Goal: Transaction & Acquisition: Book appointment/travel/reservation

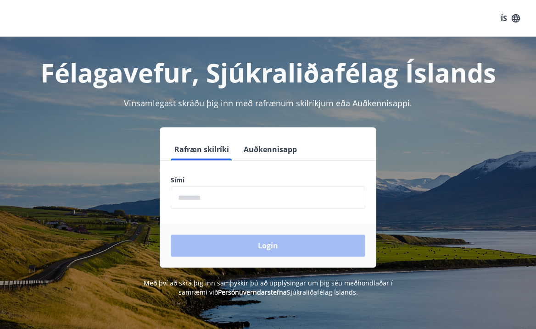
click at [179, 173] on form "Rafræn skilríki Auðkennisapp Sími ​ Login" at bounding box center [268, 202] width 216 height 129
click at [177, 192] on input "phone" at bounding box center [268, 198] width 194 height 22
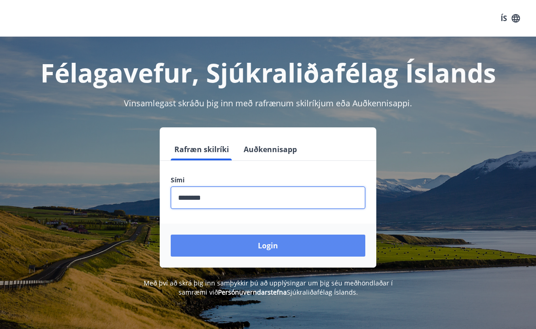
type input "********"
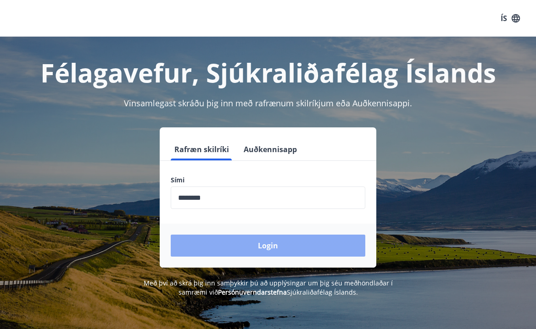
click at [247, 241] on button "Login" at bounding box center [268, 246] width 194 height 22
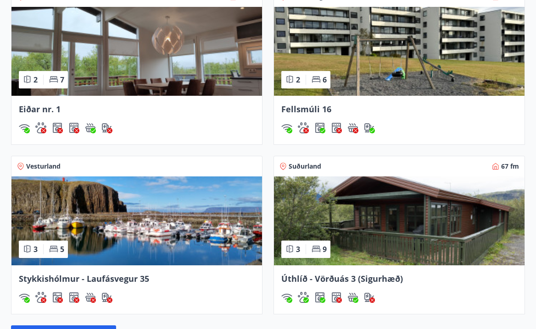
scroll to position [698, 0]
click at [309, 167] on span "Suðurland" at bounding box center [304, 166] width 33 height 9
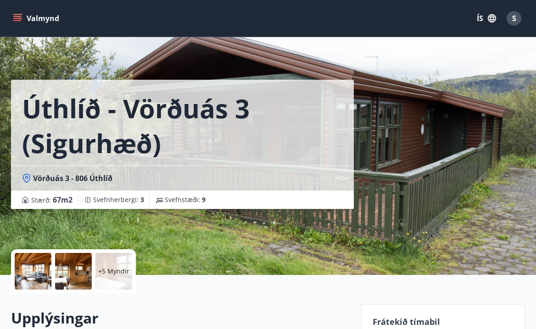
click at [16, 16] on icon "menu" at bounding box center [17, 16] width 8 height 1
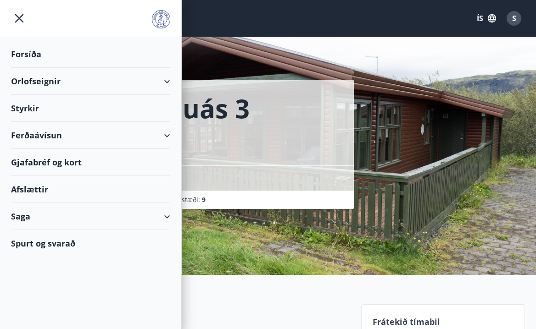
click at [22, 77] on div "Orlofseignir" at bounding box center [90, 81] width 159 height 27
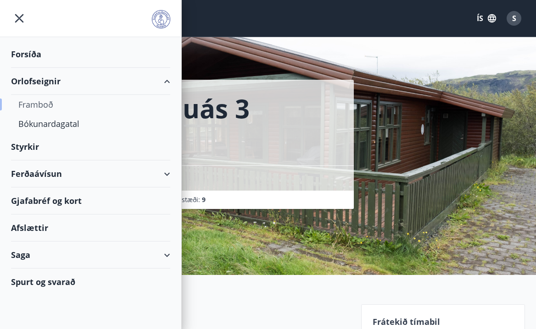
click at [26, 105] on div "Framboð" at bounding box center [90, 104] width 144 height 19
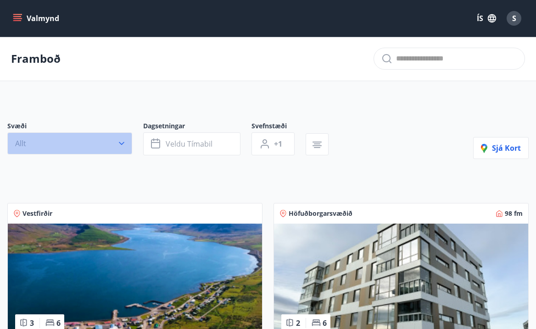
click at [120, 149] on button "Allt" at bounding box center [69, 144] width 125 height 22
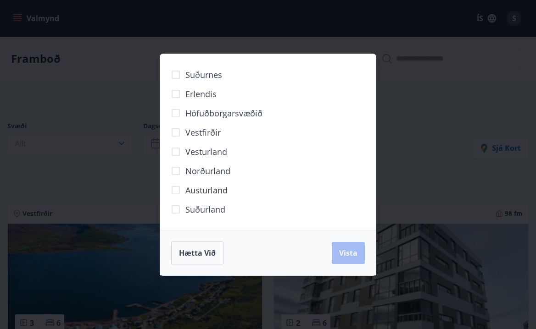
click at [194, 207] on span "Suðurland" at bounding box center [205, 210] width 40 height 12
click at [344, 249] on span "Vista" at bounding box center [348, 253] width 18 height 10
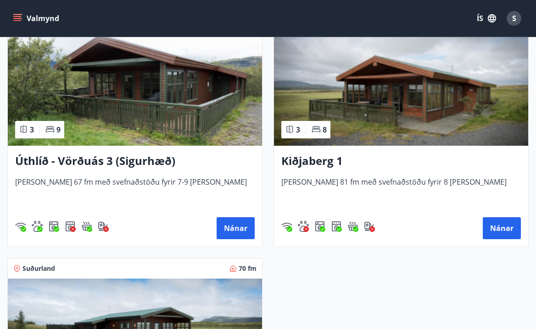
scroll to position [215, 0]
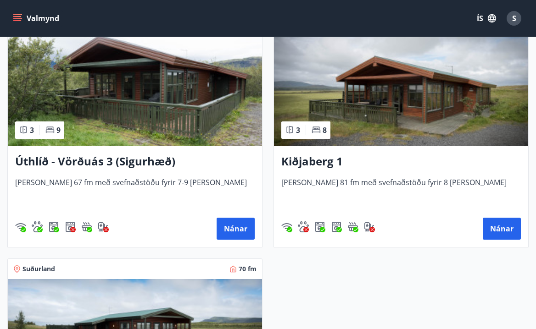
click at [299, 128] on span "3" at bounding box center [298, 130] width 4 height 10
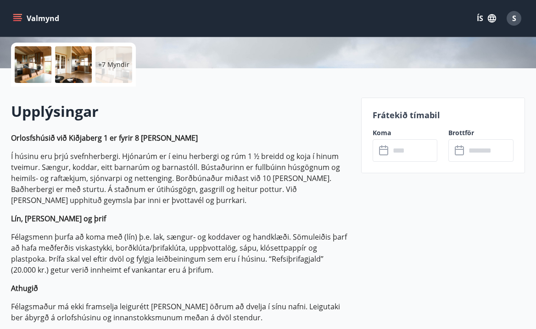
scroll to position [207, 0]
click at [459, 148] on icon at bounding box center [459, 150] width 11 height 11
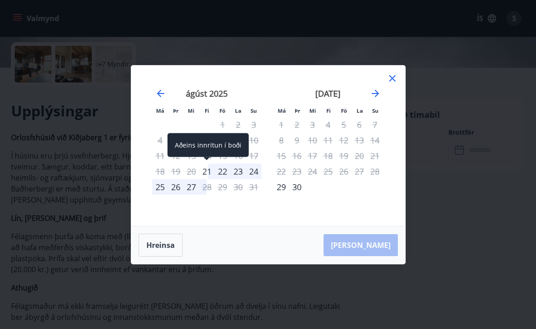
click at [209, 172] on div "21" at bounding box center [207, 172] width 16 height 16
click at [207, 170] on div "21" at bounding box center [207, 172] width 16 height 16
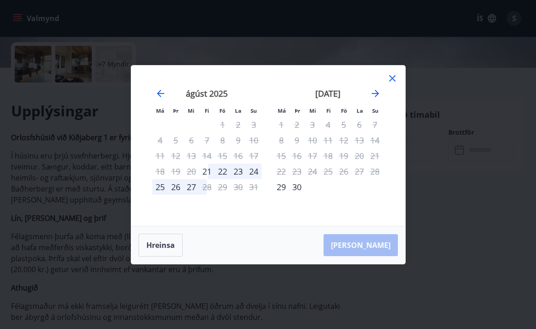
click at [193, 188] on div "27" at bounding box center [191, 187] width 16 height 16
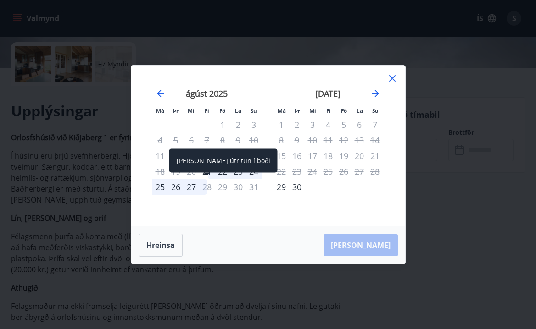
click at [208, 188] on div "28" at bounding box center [207, 187] width 16 height 16
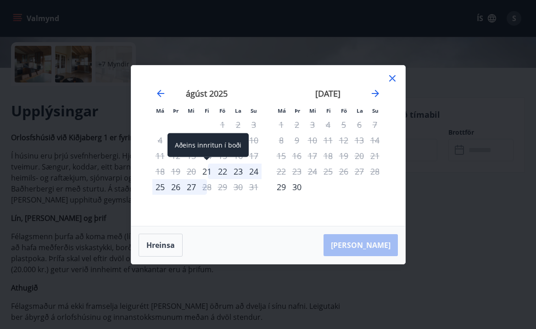
click at [204, 170] on div "21" at bounding box center [207, 172] width 16 height 16
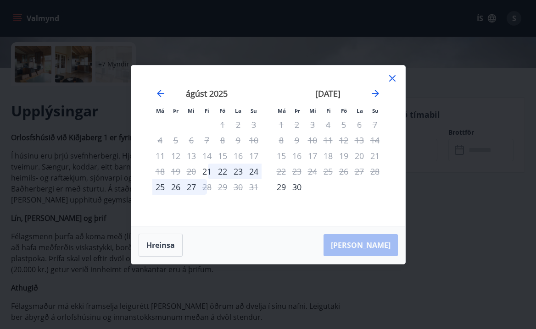
click at [220, 169] on div "22" at bounding box center [223, 172] width 16 height 16
click at [377, 243] on div "[PERSON_NAME]" at bounding box center [268, 245] width 274 height 38
click at [390, 77] on icon at bounding box center [392, 78] width 6 height 6
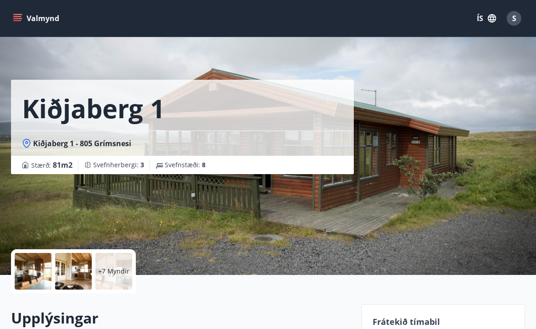
scroll to position [0, 0]
click at [18, 19] on icon "menu" at bounding box center [18, 18] width 10 height 1
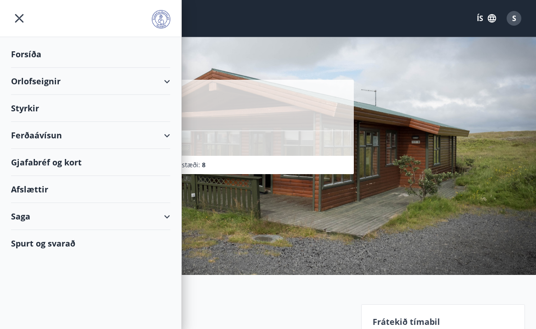
click at [25, 80] on div "Orlofseignir" at bounding box center [90, 81] width 159 height 27
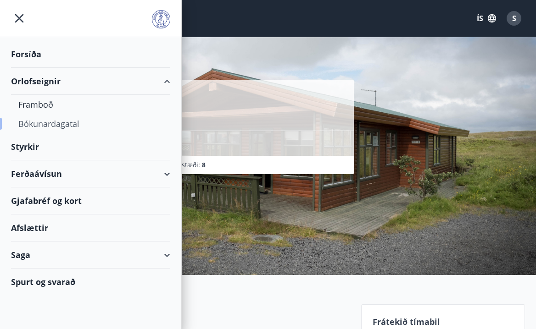
click at [29, 124] on div "Bókunardagatal" at bounding box center [90, 123] width 144 height 19
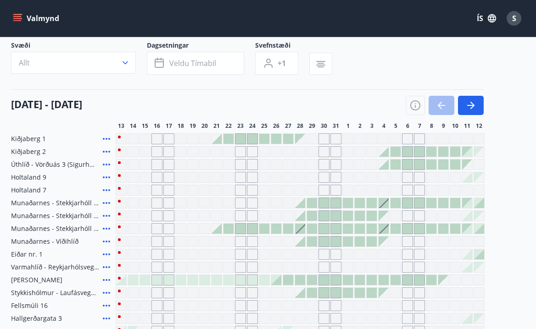
scroll to position [57, 0]
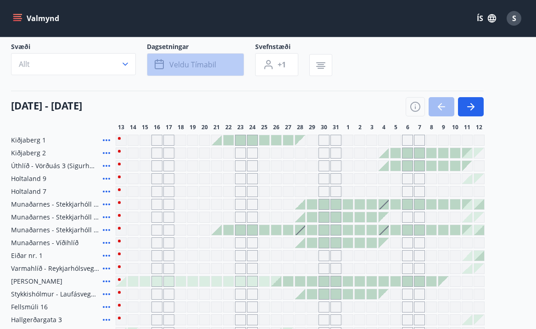
click at [161, 63] on icon "button" at bounding box center [159, 63] width 9 height 1
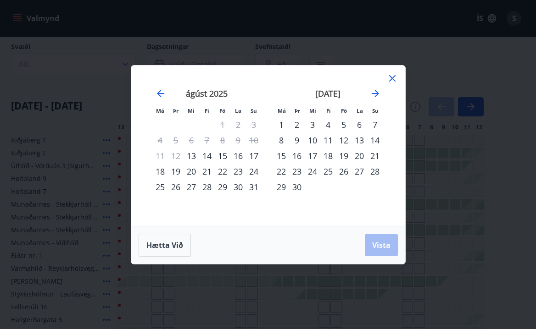
click at [204, 171] on div "21" at bounding box center [207, 172] width 16 height 16
click at [206, 185] on div "28" at bounding box center [207, 187] width 16 height 16
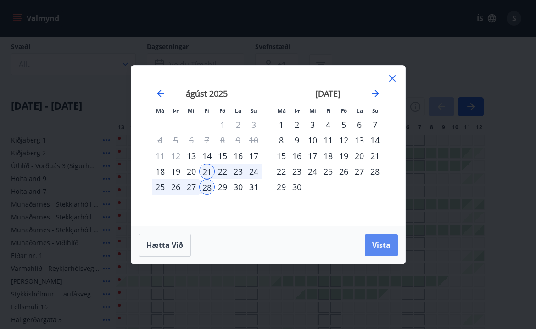
click at [387, 238] on button "Vista" at bounding box center [380, 245] width 33 height 22
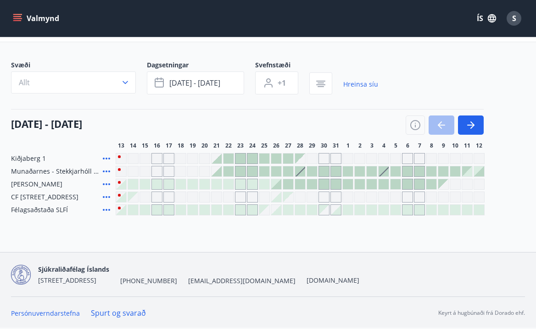
scroll to position [39, 0]
click at [218, 160] on div at bounding box center [216, 159] width 10 height 10
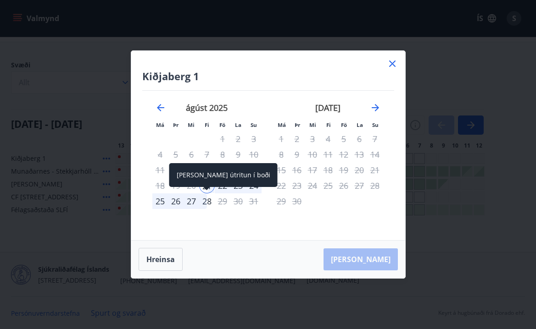
click at [208, 200] on div "28" at bounding box center [207, 201] width 16 height 16
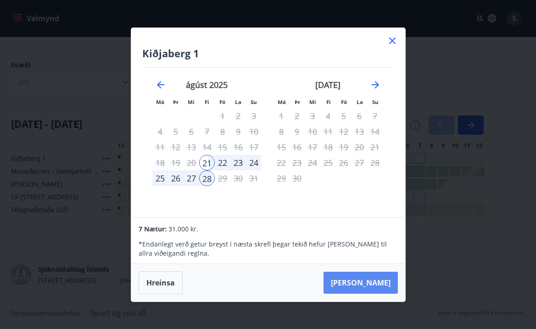
click at [369, 282] on button "[PERSON_NAME]" at bounding box center [360, 283] width 74 height 22
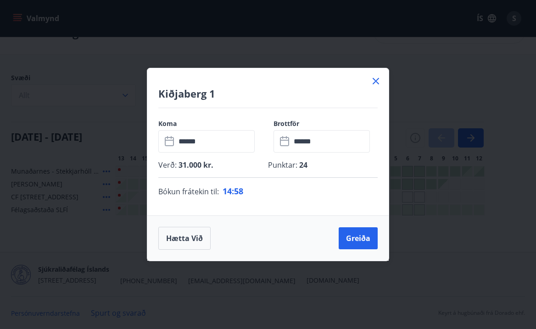
scroll to position [26, 0]
click at [351, 236] on button "Greiða" at bounding box center [357, 238] width 39 height 22
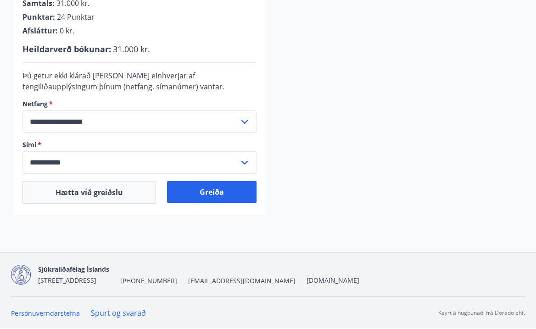
scroll to position [265, 0]
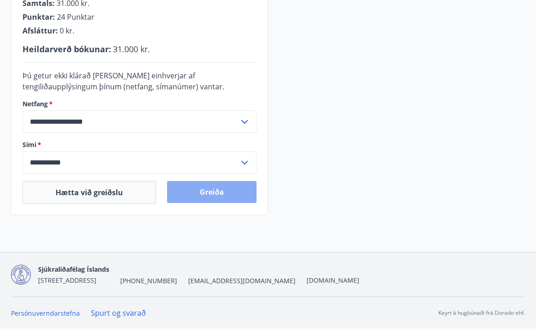
click at [196, 192] on button "Greiða" at bounding box center [211, 192] width 89 height 22
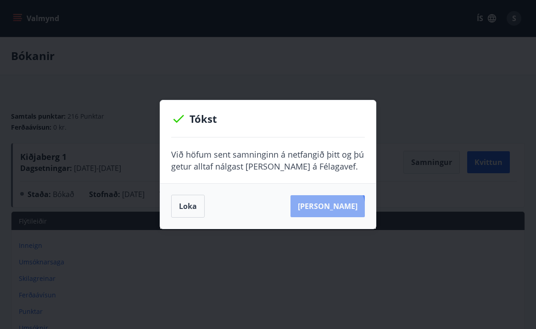
click at [341, 210] on button "Sjá samning" at bounding box center [327, 206] width 74 height 22
click at [326, 201] on button "Sjá samning" at bounding box center [327, 206] width 74 height 22
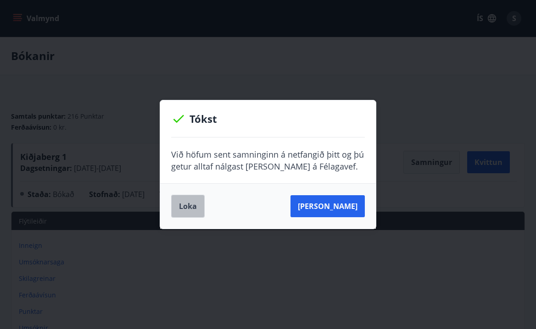
click at [187, 210] on button "Loka" at bounding box center [187, 206] width 33 height 23
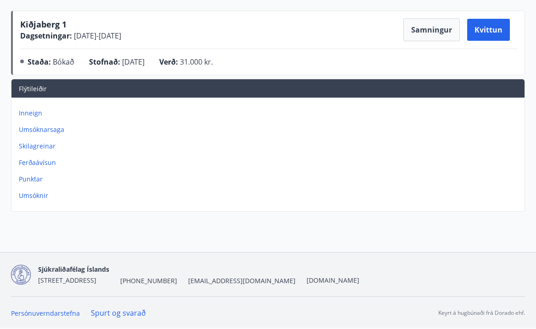
scroll to position [133, 0]
